Goal: Check status: Check status

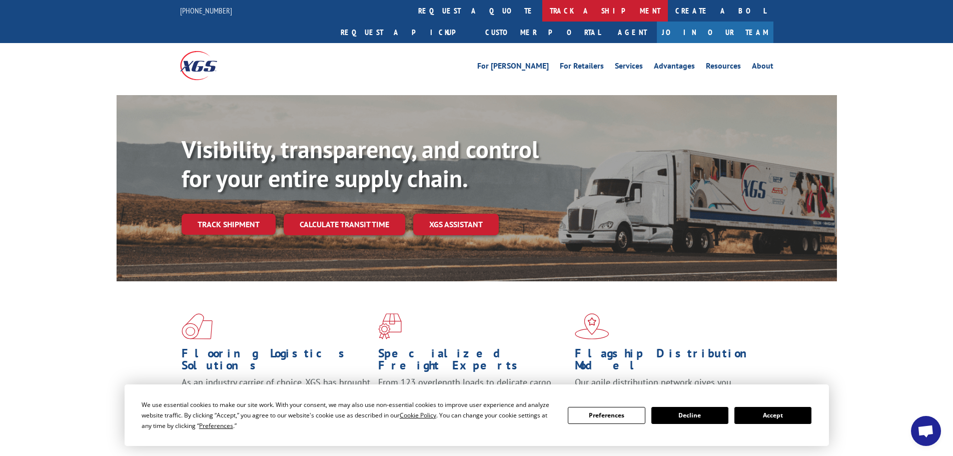
click at [468, 15] on link "track a shipment" at bounding box center [605, 11] width 126 height 22
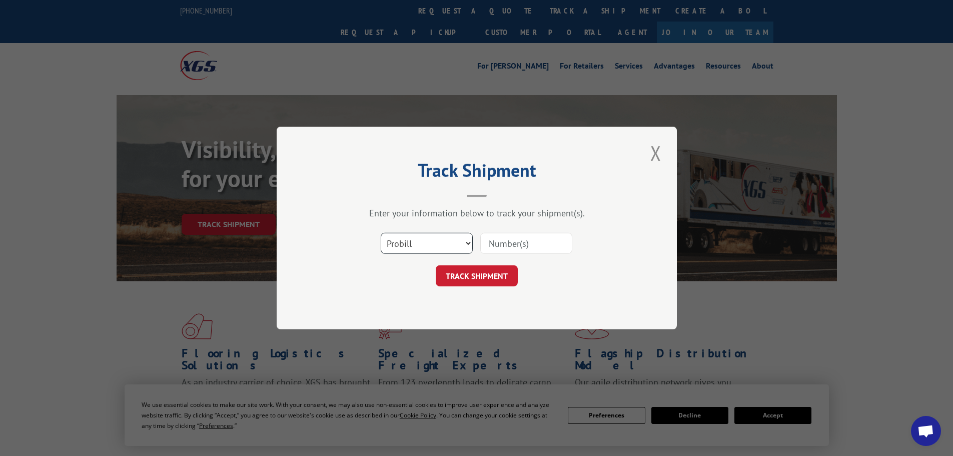
drag, startPoint x: 427, startPoint y: 238, endPoint x: 427, endPoint y: 244, distance: 6.0
click at [427, 238] on select "Select category... Probill BOL PO" at bounding box center [427, 243] width 92 height 21
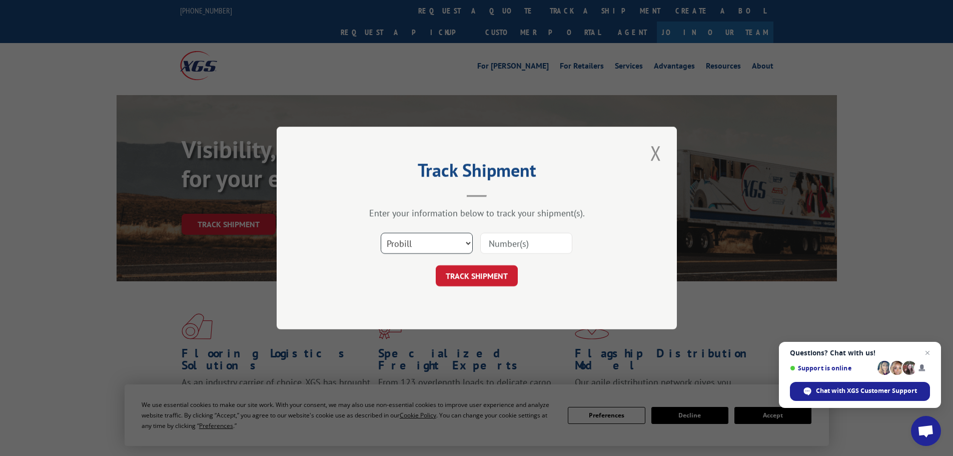
select select "bol"
click at [381, 233] on select "Select category... Probill BOL PO" at bounding box center [427, 243] width 92 height 21
click at [468, 238] on input at bounding box center [526, 243] width 92 height 21
paste input "4845620"
type input "4845620"
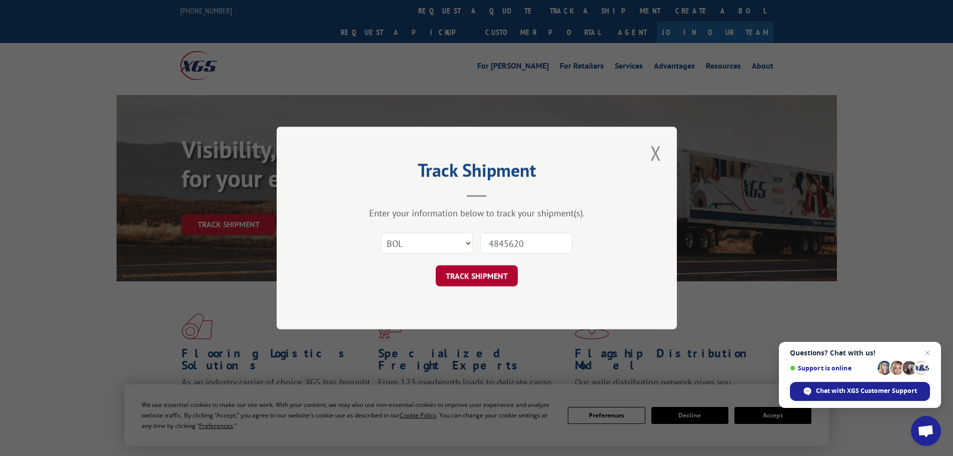
click at [462, 280] on button "TRACK SHIPMENT" at bounding box center [477, 275] width 82 height 21
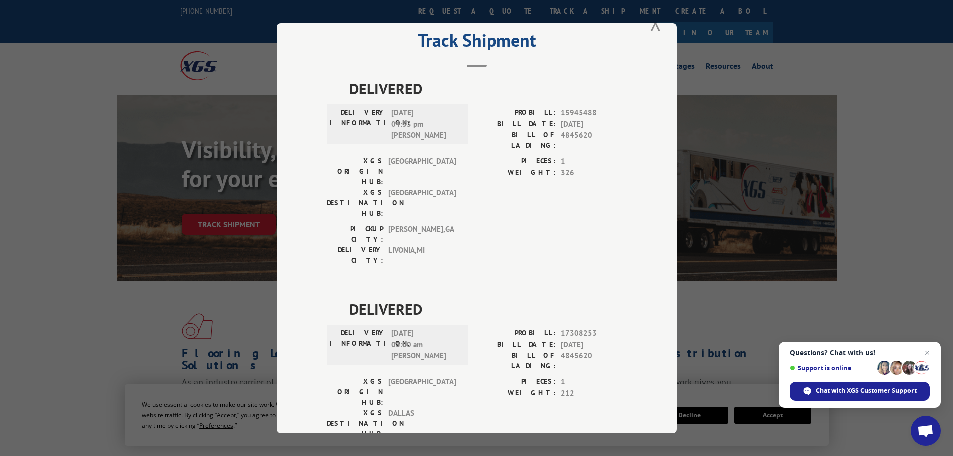
scroll to position [41, 0]
